Goal: Task Accomplishment & Management: Manage account settings

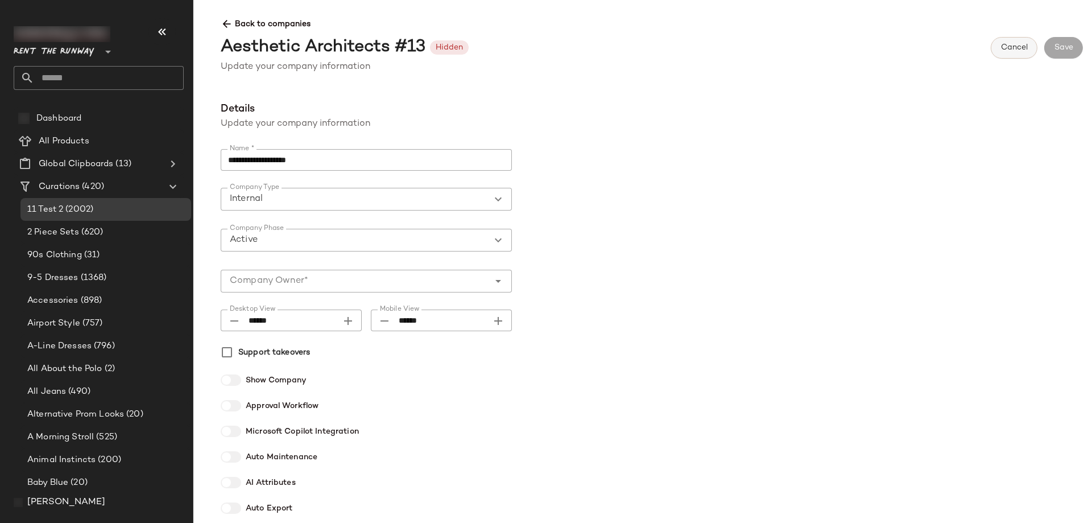
click at [1026, 59] on button "Cancel" at bounding box center [1014, 48] width 47 height 22
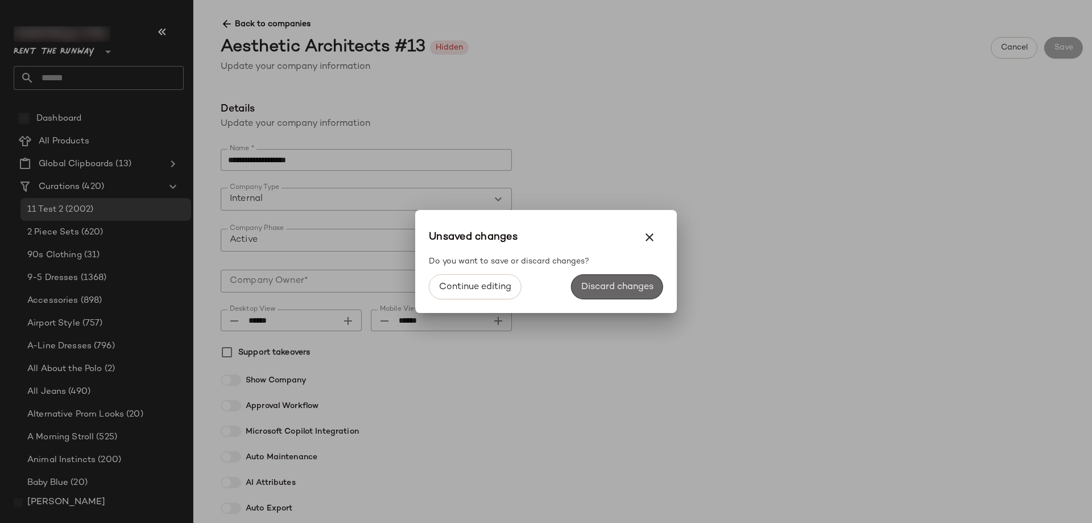
click at [620, 286] on span "Discard changes" at bounding box center [617, 287] width 73 height 11
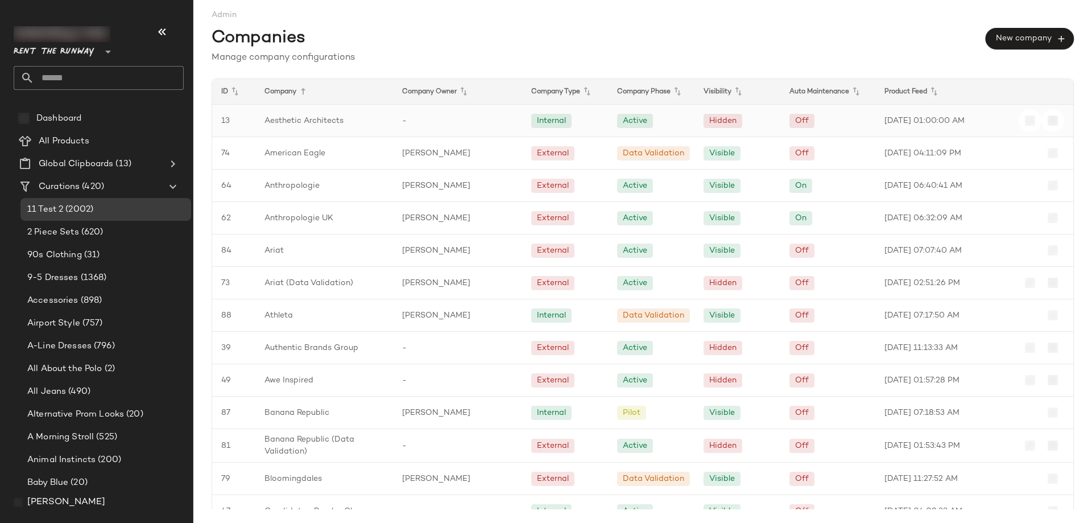
click at [491, 130] on div "-" at bounding box center [457, 121] width 129 height 32
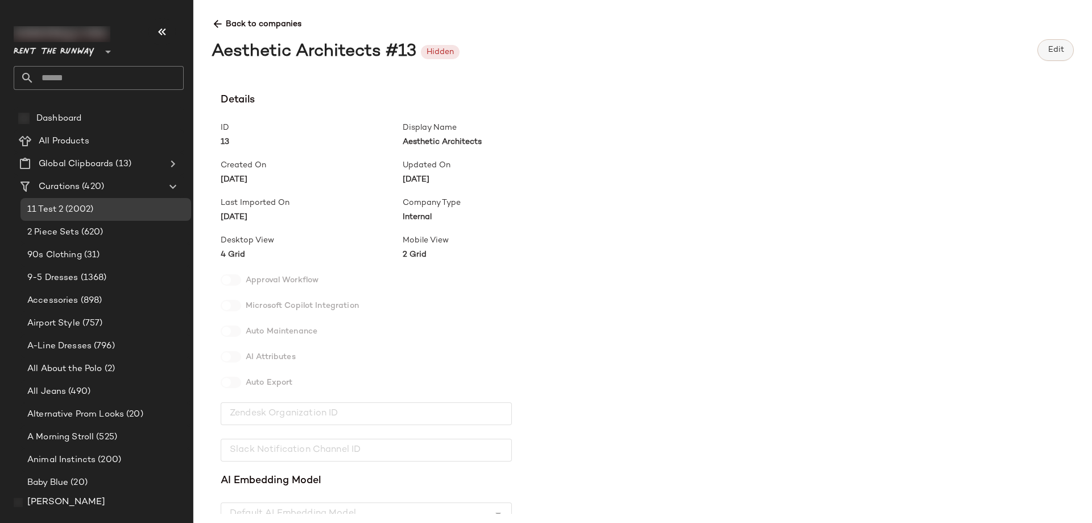
click at [1061, 46] on span "Edit" at bounding box center [1056, 50] width 17 height 9
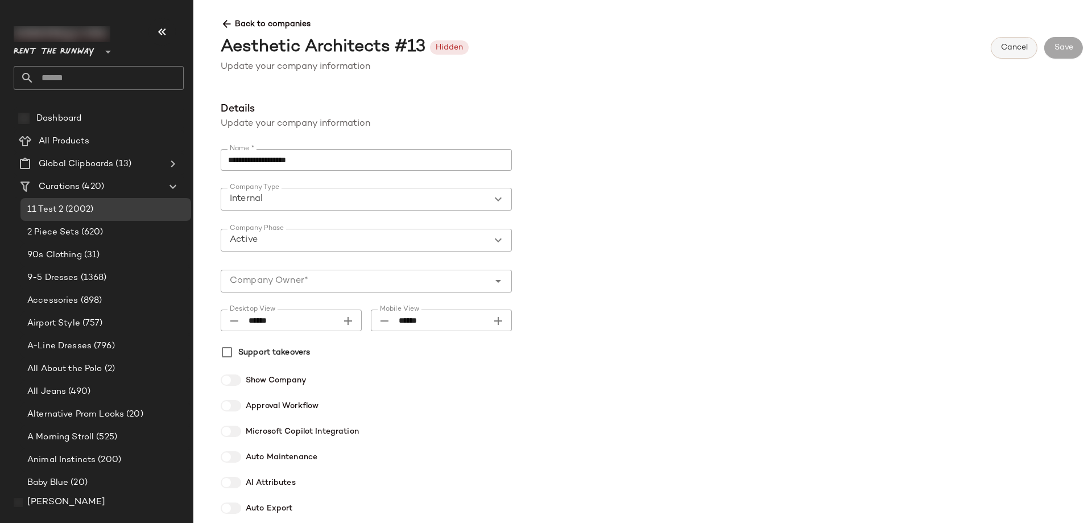
click at [1008, 50] on span "Cancel" at bounding box center [1014, 47] width 27 height 9
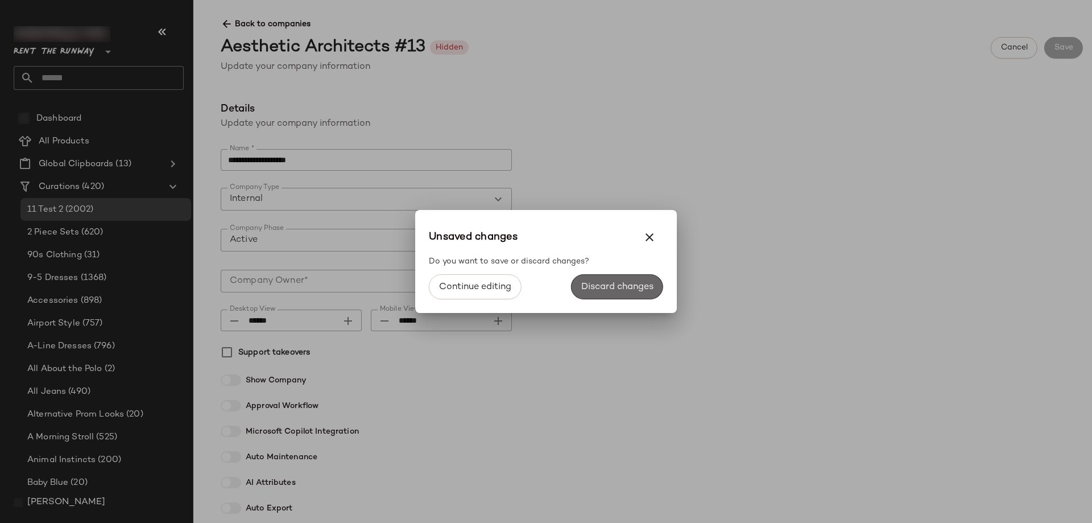
click at [587, 284] on span "Discard changes" at bounding box center [617, 287] width 73 height 11
